Goal: Information Seeking & Learning: Understand process/instructions

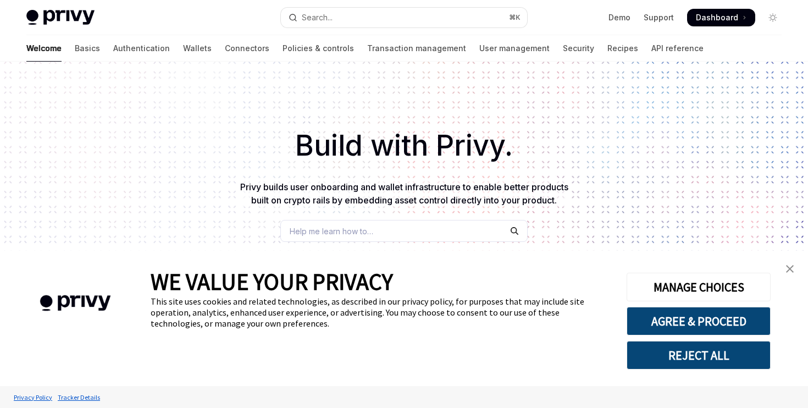
scroll to position [13, 0]
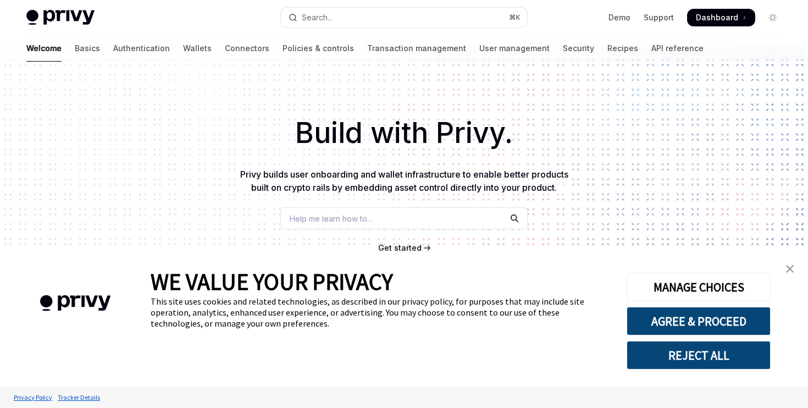
click at [793, 268] on img "close banner" at bounding box center [790, 269] width 8 height 8
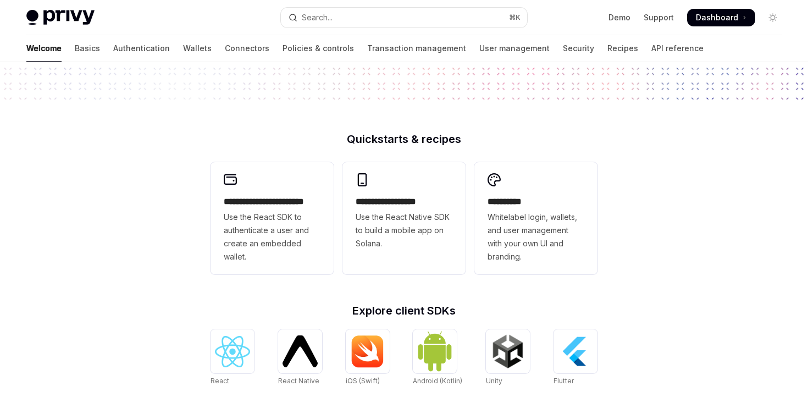
scroll to position [255, 0]
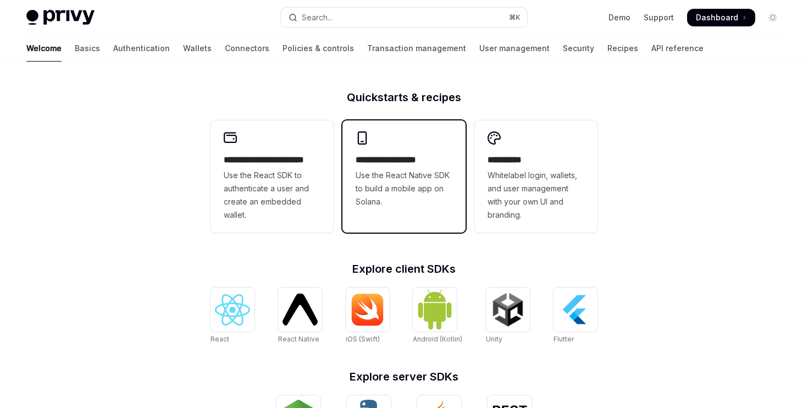
click at [398, 157] on h2 "**********" at bounding box center [404, 159] width 97 height 13
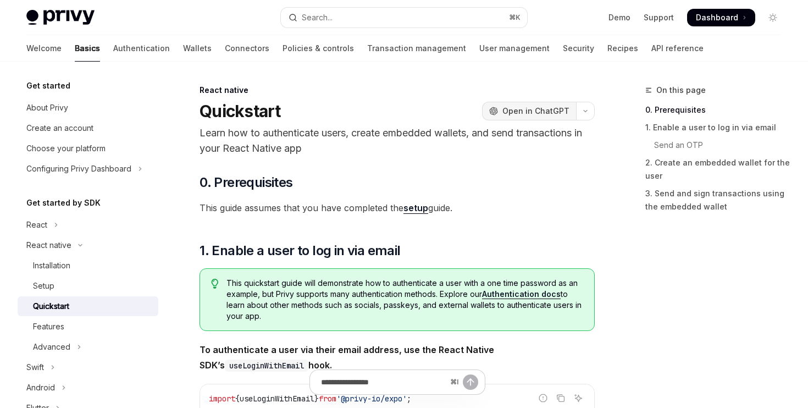
click at [534, 111] on span "Open in ChatGPT" at bounding box center [535, 111] width 67 height 11
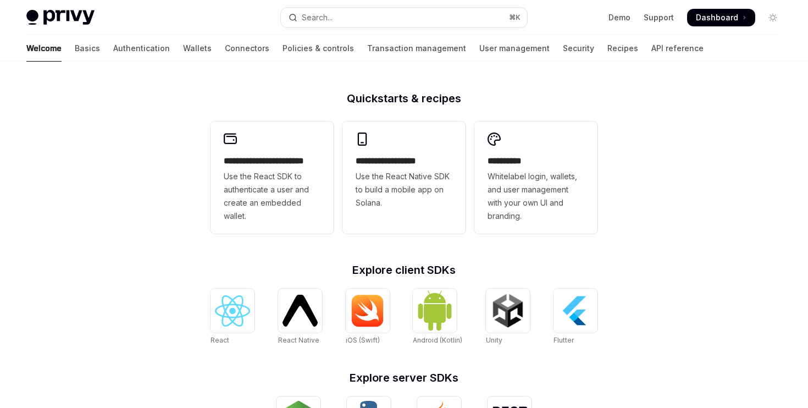
scroll to position [255, 0]
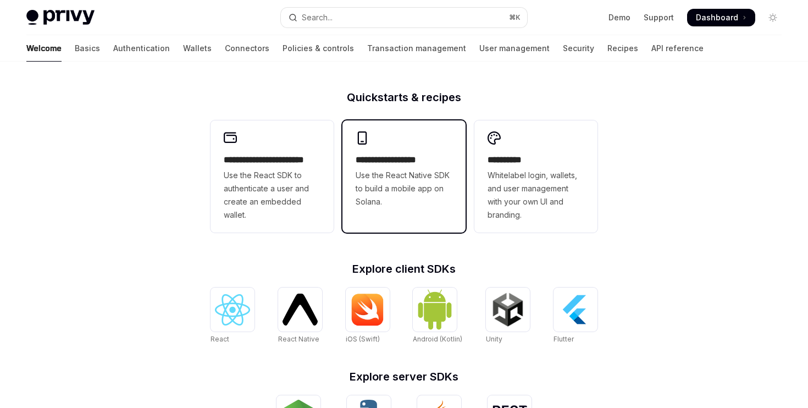
click at [388, 162] on h2 "**********" at bounding box center [404, 159] width 97 height 13
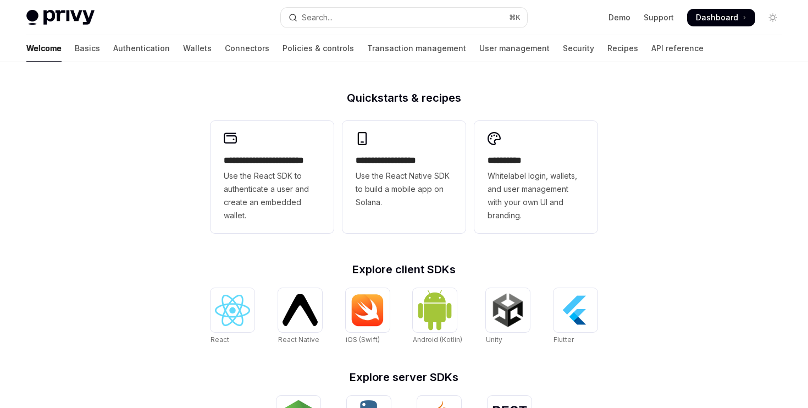
scroll to position [255, 0]
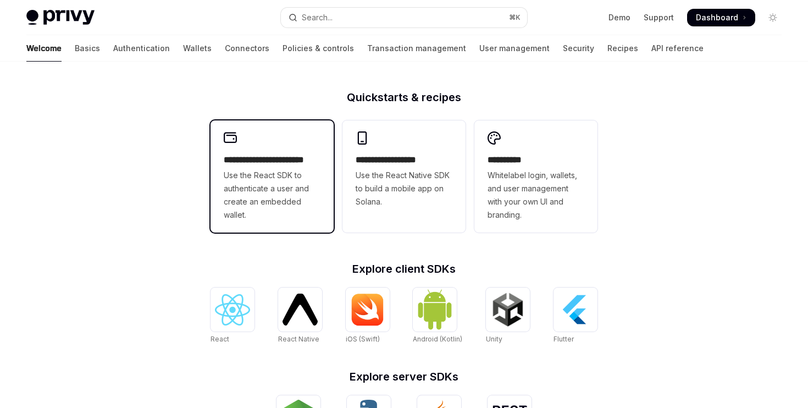
click at [290, 189] on span "Use the React SDK to authenticate a user and create an embedded wallet." at bounding box center [272, 195] width 97 height 53
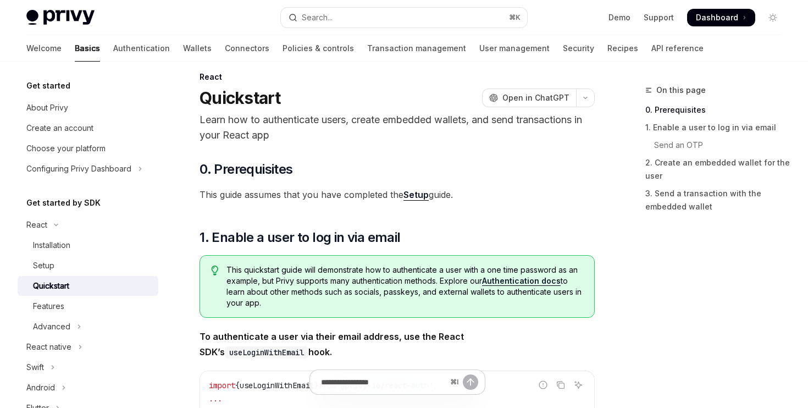
scroll to position [16, 0]
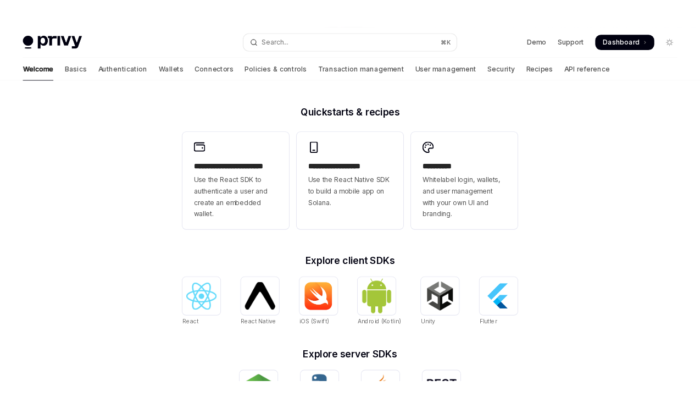
scroll to position [255, 0]
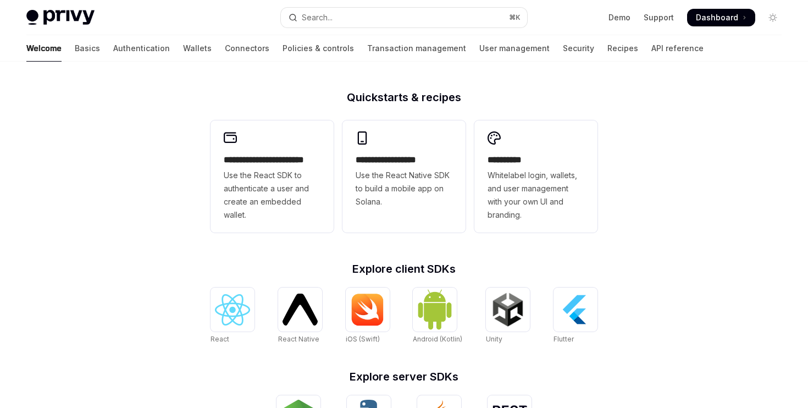
click at [634, 178] on div "**********" at bounding box center [404, 213] width 808 height 813
type textarea "*"
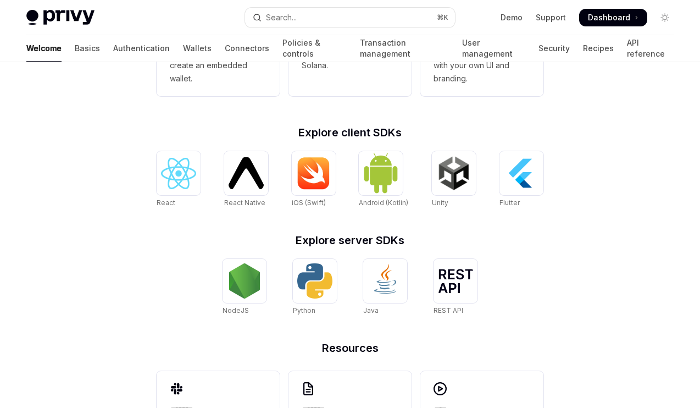
scroll to position [386, 0]
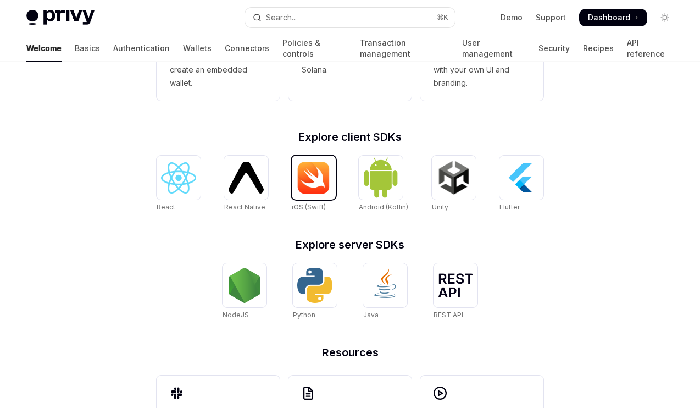
click at [318, 184] on img at bounding box center [313, 177] width 35 height 33
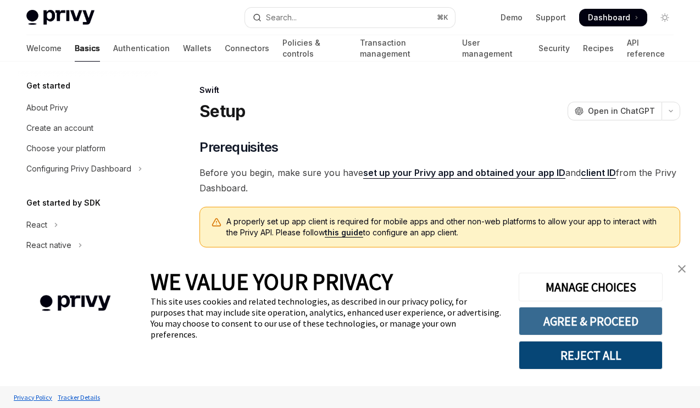
click at [604, 322] on button "AGREE & PROCEED" at bounding box center [591, 321] width 144 height 29
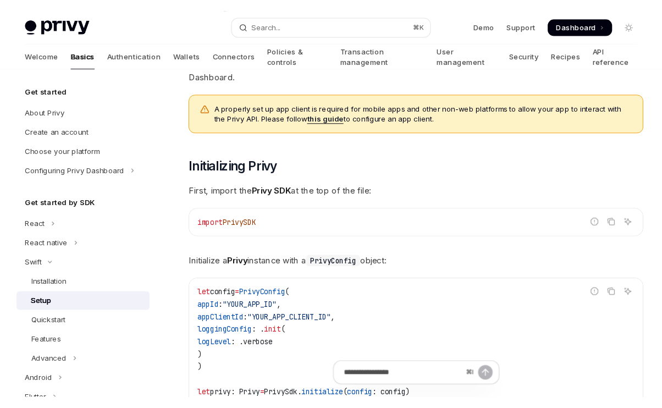
scroll to position [106, 0]
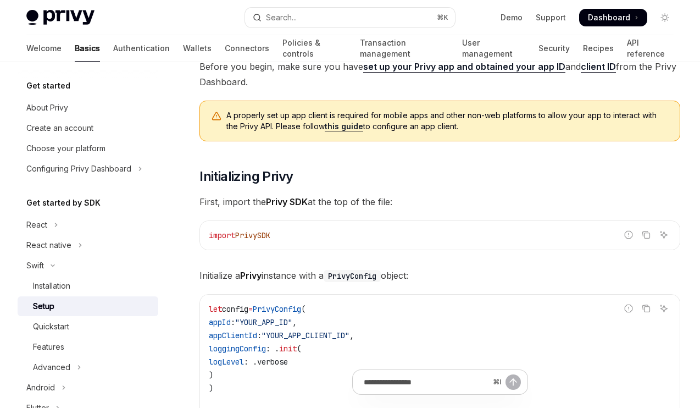
click at [267, 237] on span "PrivySDK" at bounding box center [252, 235] width 35 height 10
copy span "PrivySDK"
type textarea "*"
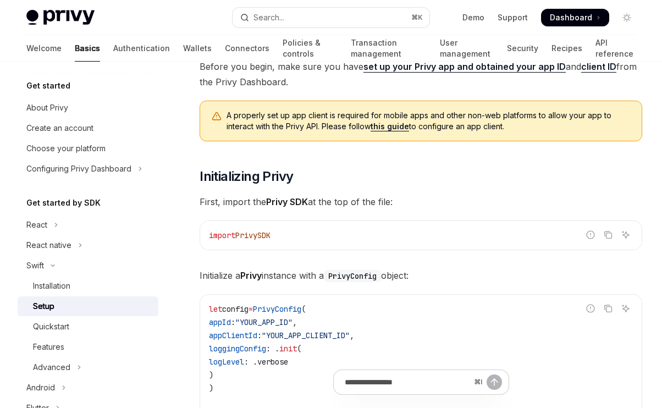
click at [379, 207] on span "First, import the Privy SDK at the top of the file:" at bounding box center [421, 201] width 443 height 15
drag, startPoint x: 201, startPoint y: 201, endPoint x: 396, endPoint y: 196, distance: 195.8
click at [396, 196] on span "First, import the Privy SDK at the top of the file:" at bounding box center [421, 201] width 443 height 15
click at [409, 198] on span "First, import the Privy SDK at the top of the file:" at bounding box center [421, 201] width 443 height 15
drag, startPoint x: 200, startPoint y: 200, endPoint x: 413, endPoint y: 198, distance: 213.9
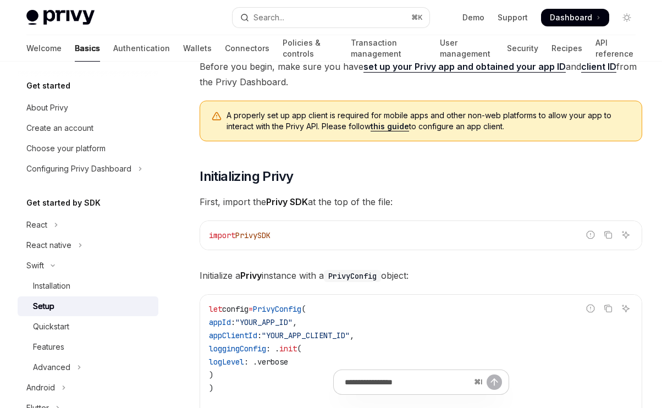
click at [413, 198] on span "First, import the Privy SDK at the top of the file:" at bounding box center [421, 201] width 443 height 15
